Goal: Task Accomplishment & Management: Manage account settings

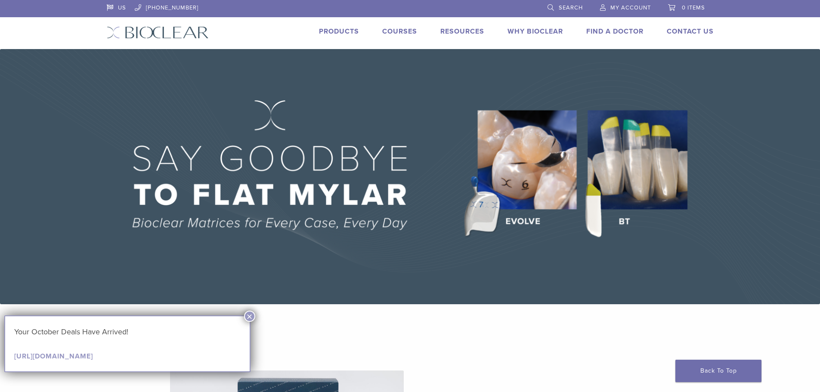
click at [651, 6] on span "My Account" at bounding box center [630, 7] width 40 height 7
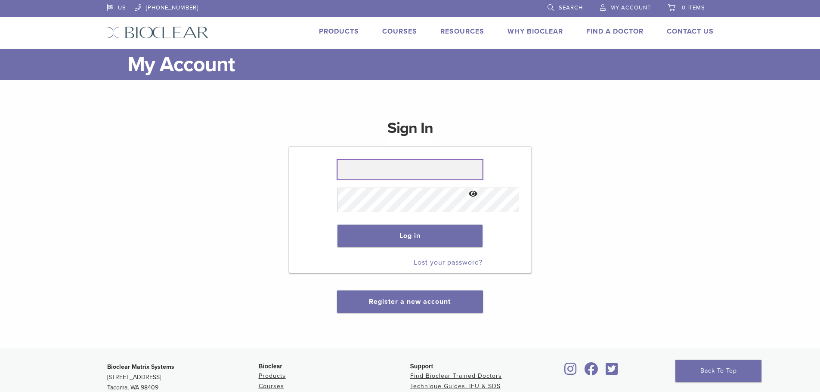
click at [381, 180] on input "text" at bounding box center [410, 170] width 145 height 20
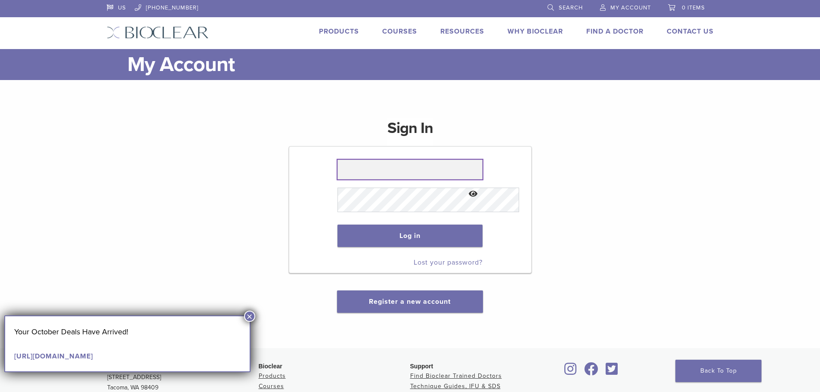
click at [372, 180] on input "text" at bounding box center [410, 170] width 145 height 20
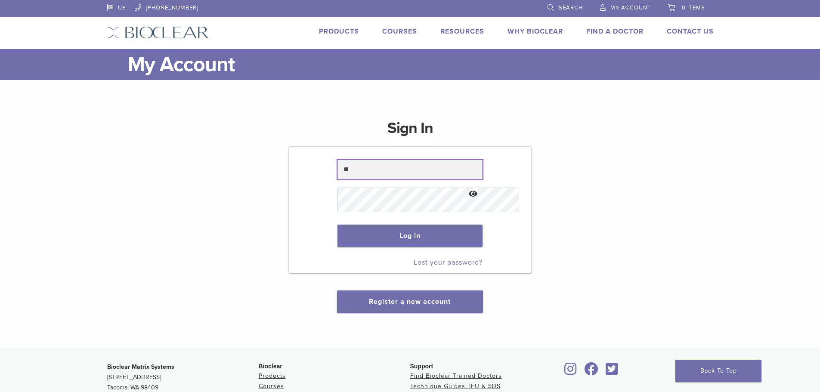
type input "*"
